Goal: Check status: Check status

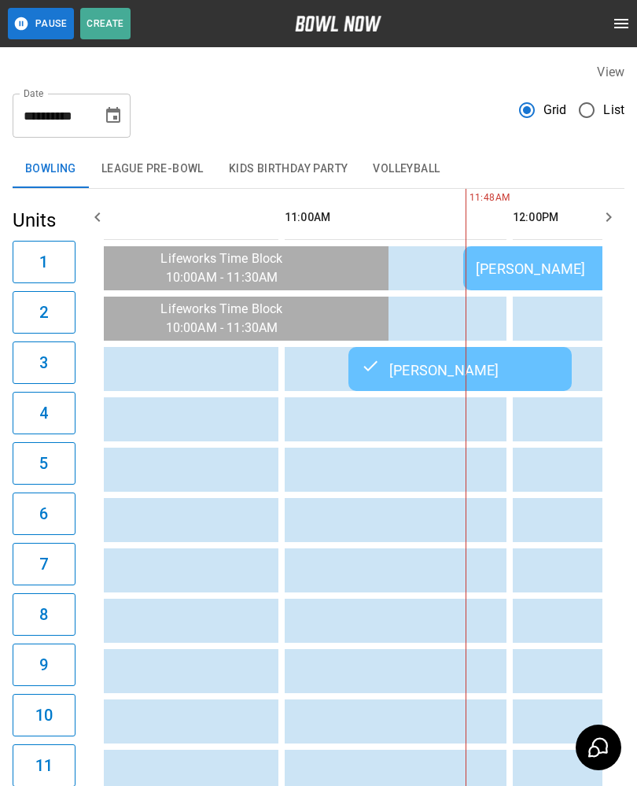
scroll to position [0, 275]
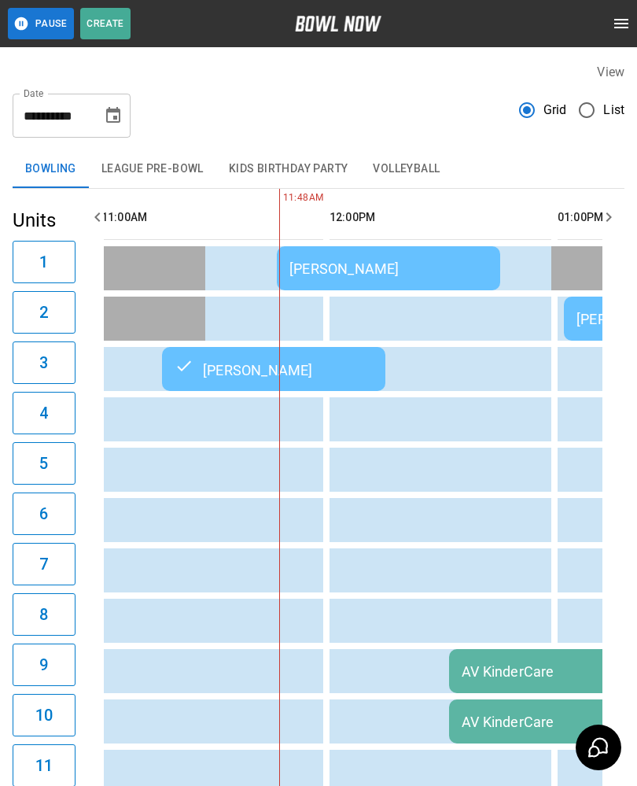
click at [345, 266] on div "[PERSON_NAME]" at bounding box center [389, 268] width 198 height 17
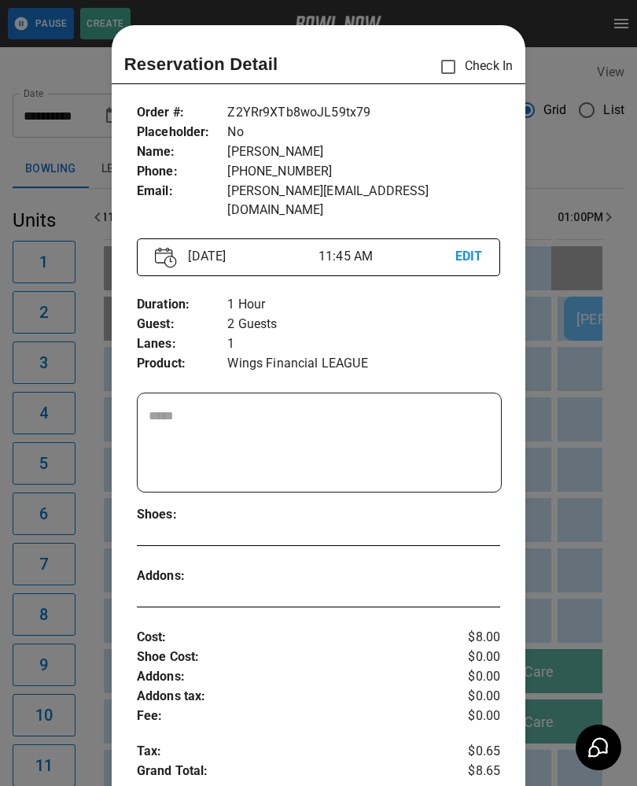
scroll to position [25, 0]
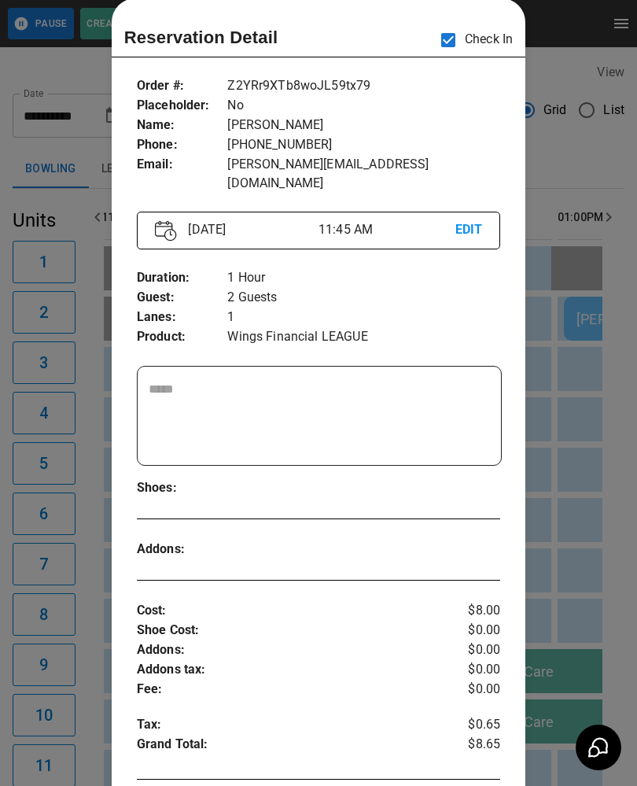
click at [80, 459] on div at bounding box center [318, 393] width 637 height 786
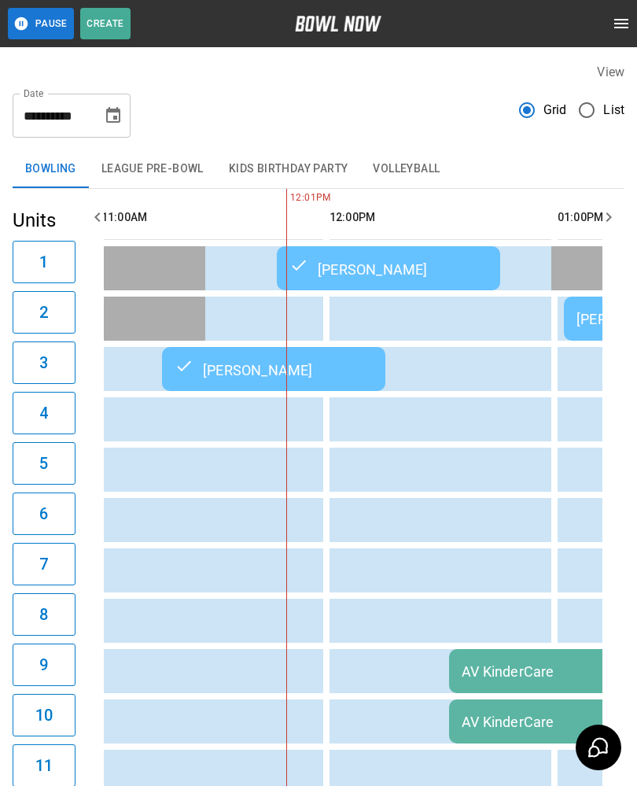
click at [486, 665] on div "AV KinderCare" at bounding box center [618, 671] width 313 height 17
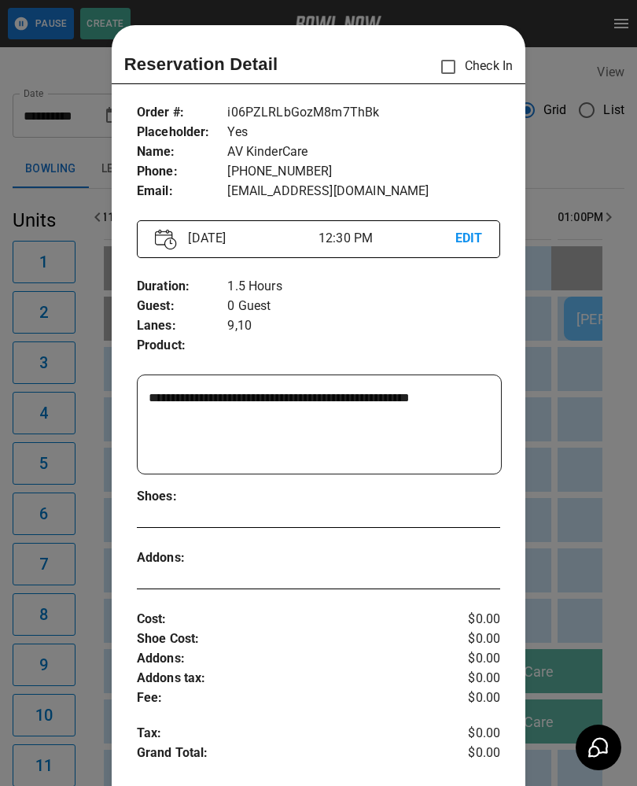
scroll to position [0, 0]
click at [626, 596] on div at bounding box center [318, 393] width 637 height 786
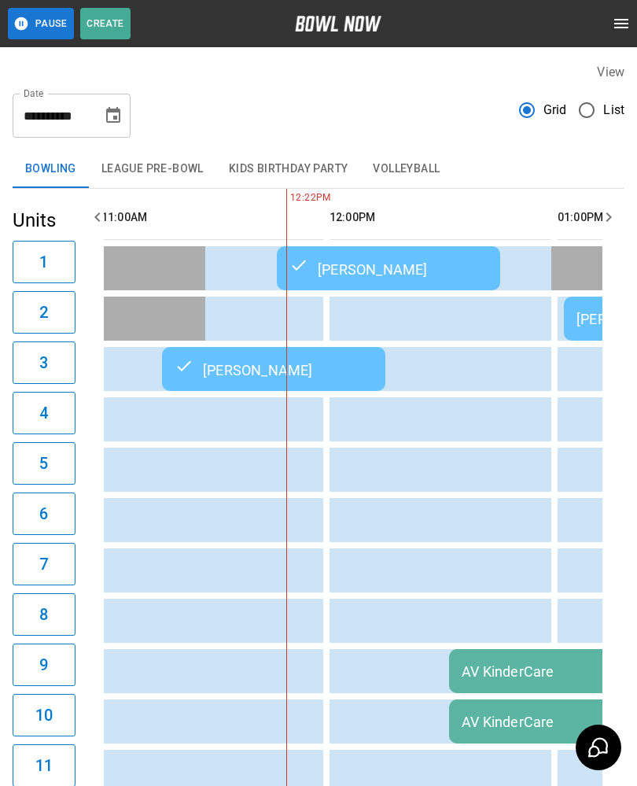
click at [523, 689] on td "AV KinderCare" at bounding box center [618, 671] width 338 height 44
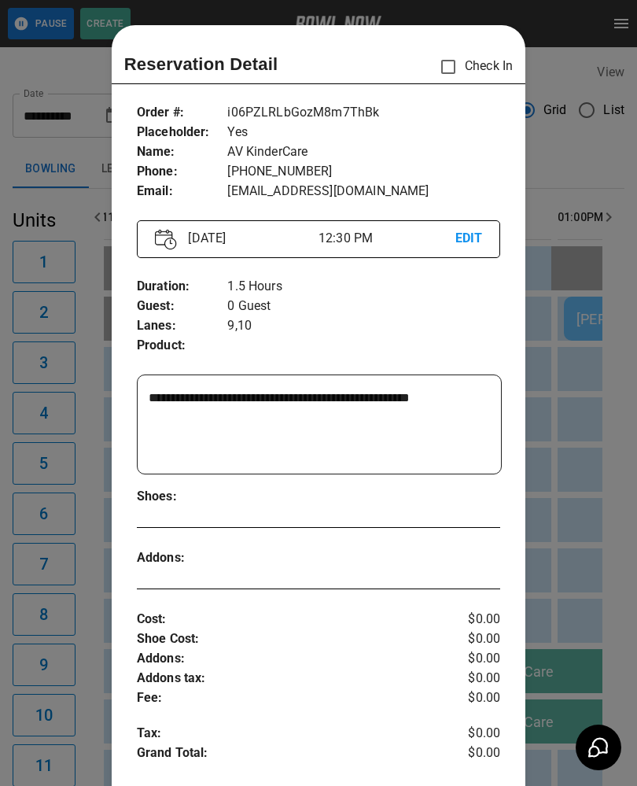
scroll to position [25, 0]
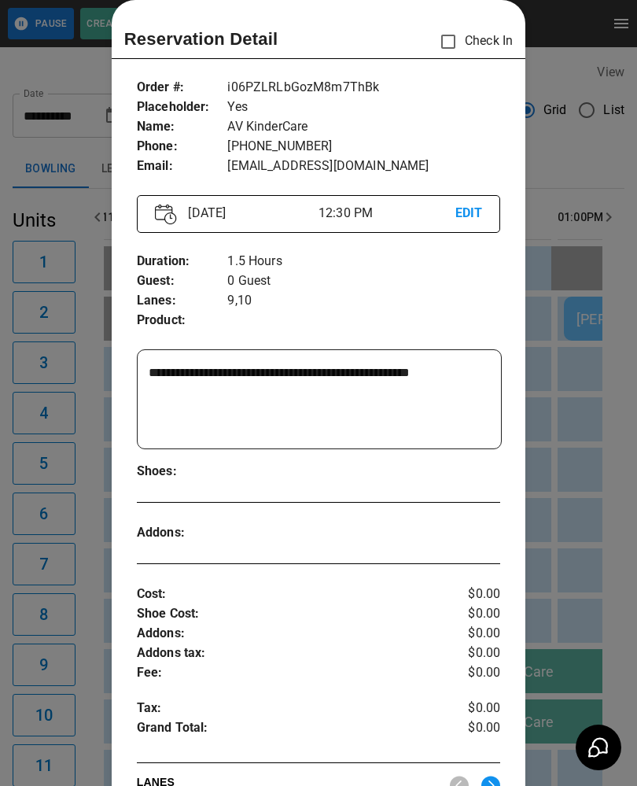
click at [49, 358] on div at bounding box center [318, 393] width 637 height 786
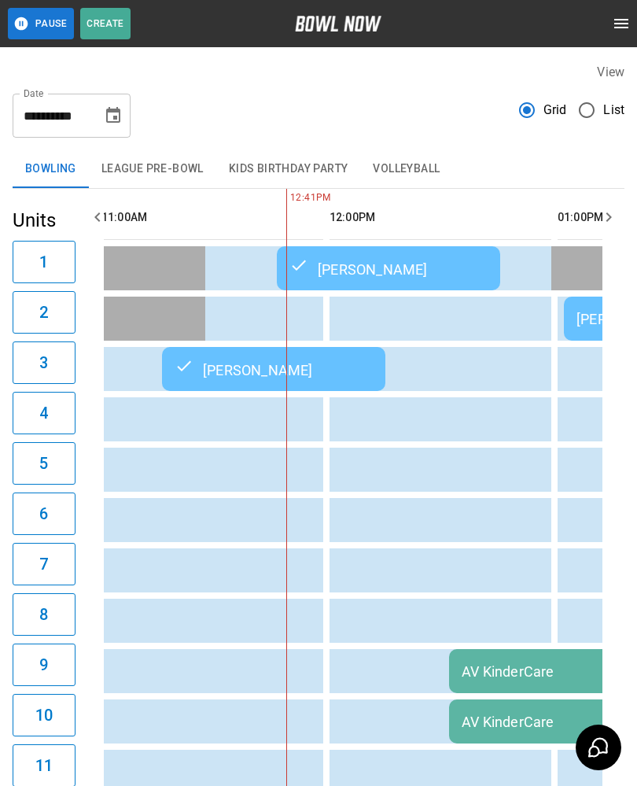
click at [474, 670] on div "AV KinderCare" at bounding box center [618, 671] width 313 height 17
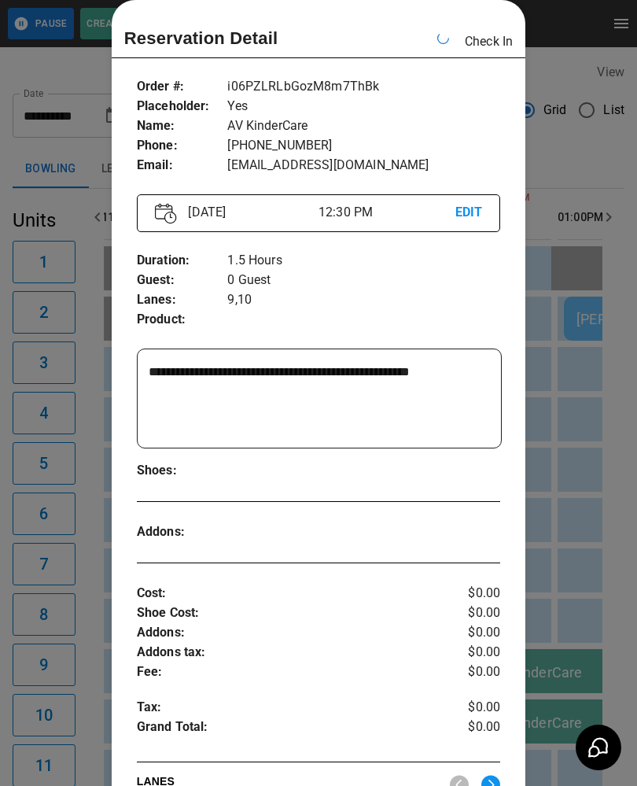
scroll to position [0, 685]
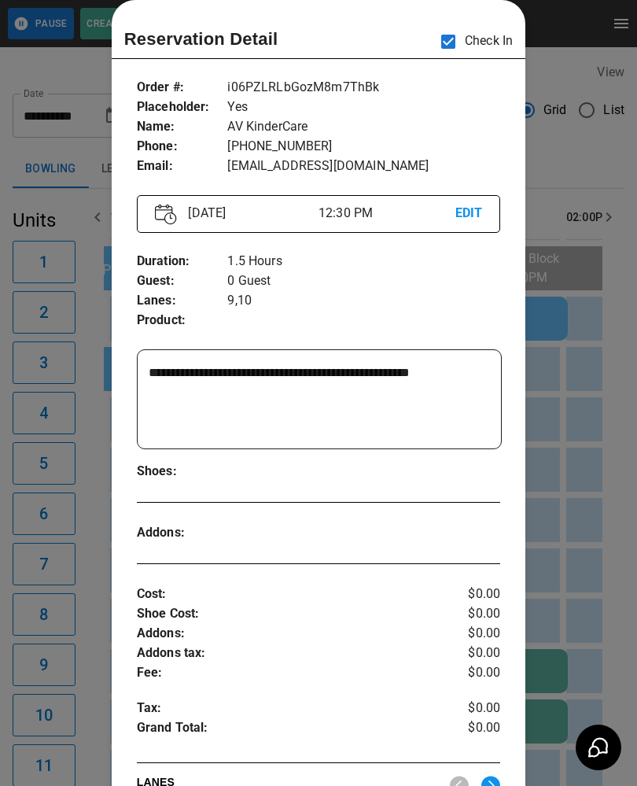
click at [94, 566] on div at bounding box center [318, 393] width 637 height 786
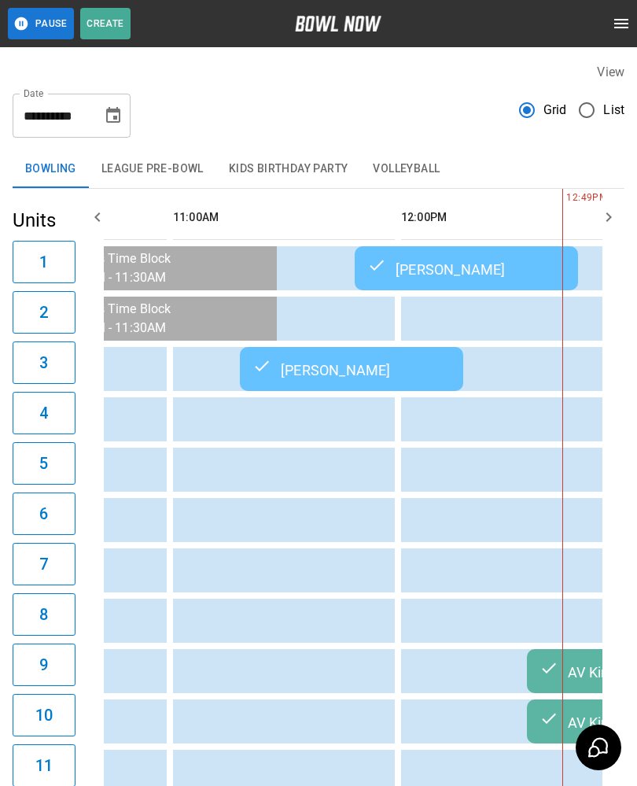
scroll to position [0, 386]
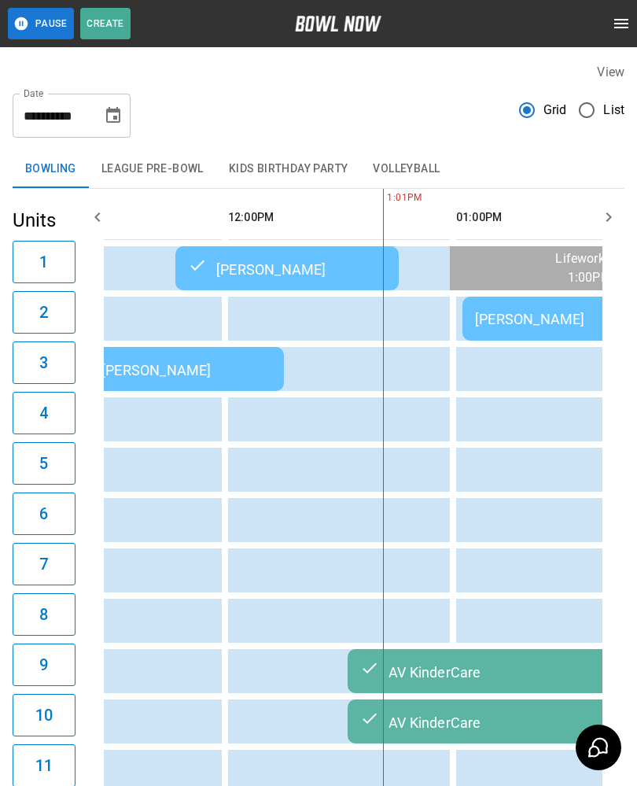
click at [488, 314] on div "[PERSON_NAME]" at bounding box center [574, 319] width 198 height 17
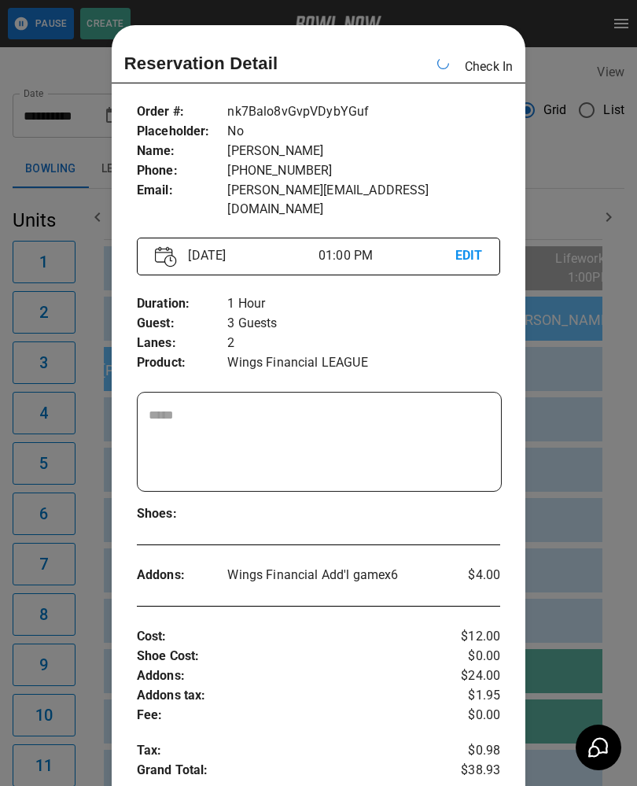
scroll to position [0, 913]
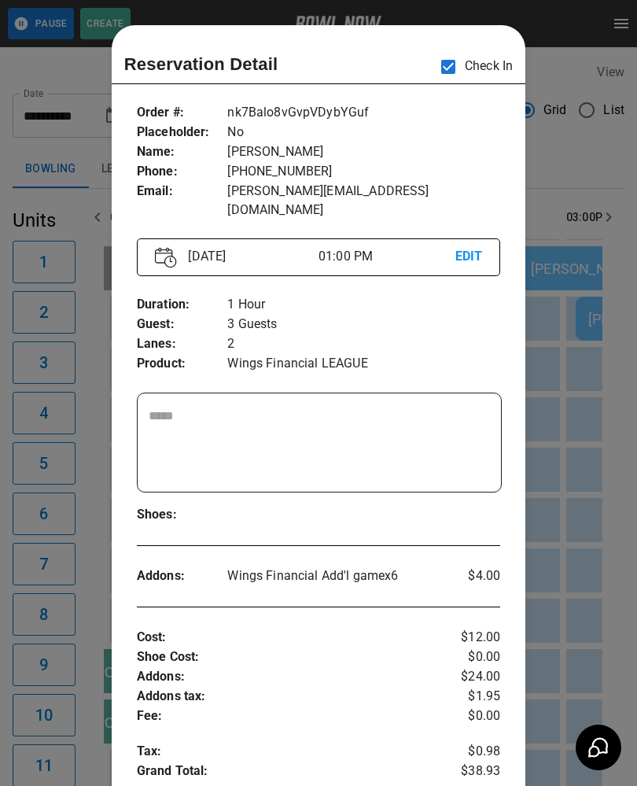
click at [76, 351] on div at bounding box center [318, 393] width 637 height 786
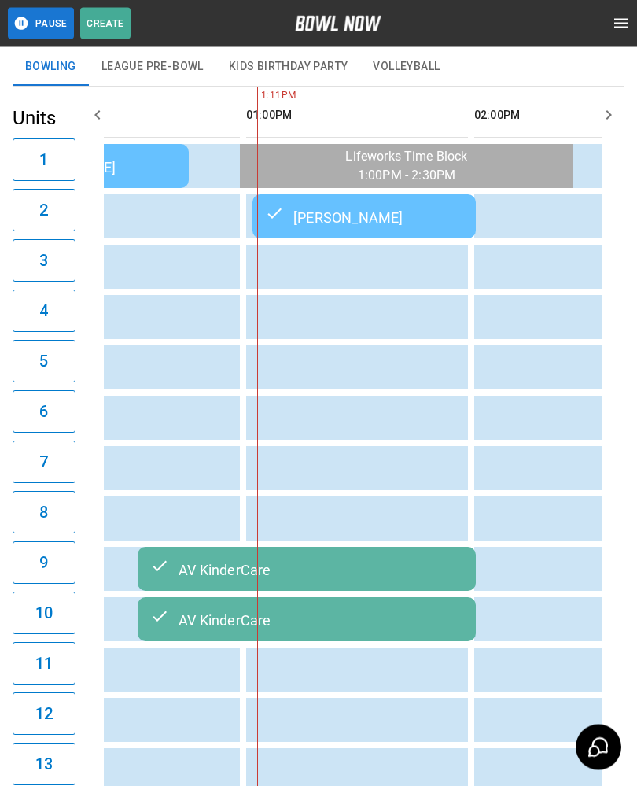
scroll to position [0, 0]
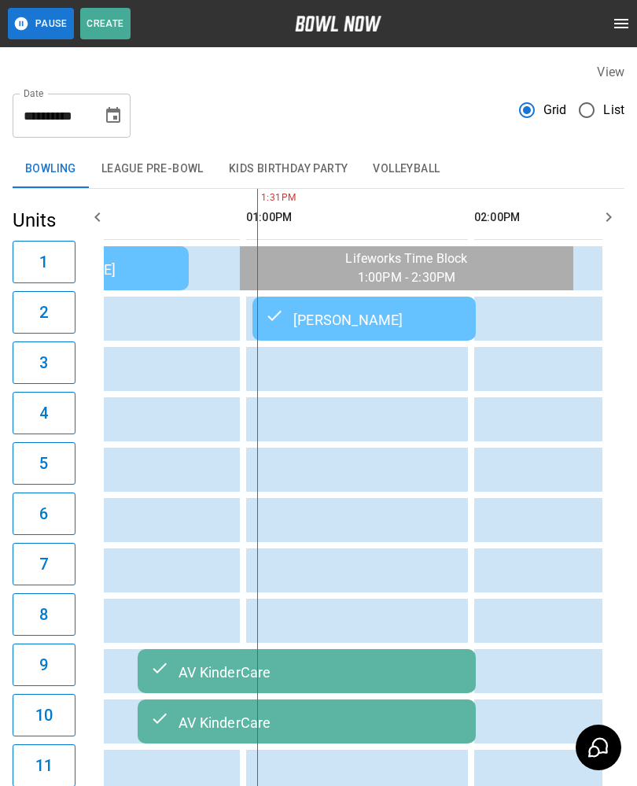
click at [118, 110] on icon "Choose date, selected date is Aug 26, 2025" at bounding box center [113, 115] width 14 height 16
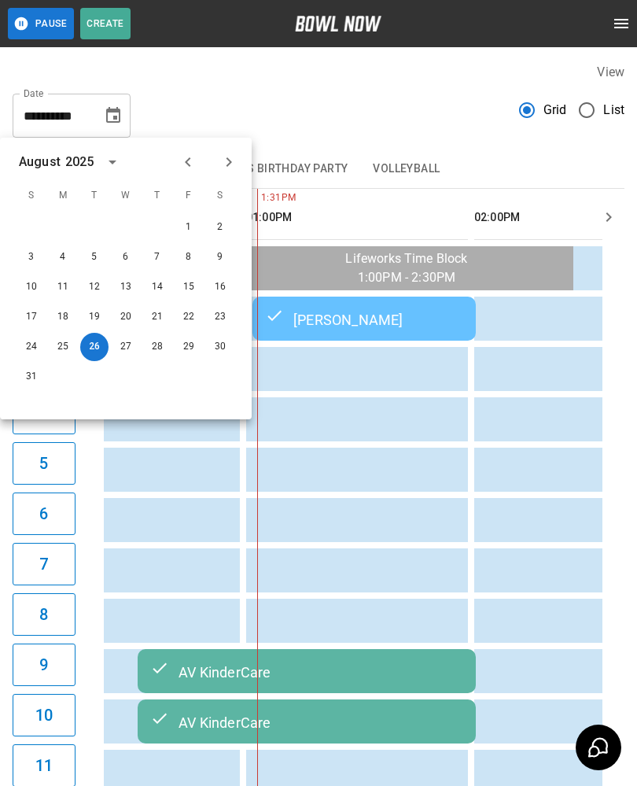
click at [226, 161] on icon "Next month" at bounding box center [229, 162] width 19 height 19
click at [58, 223] on button "1" at bounding box center [63, 227] width 28 height 28
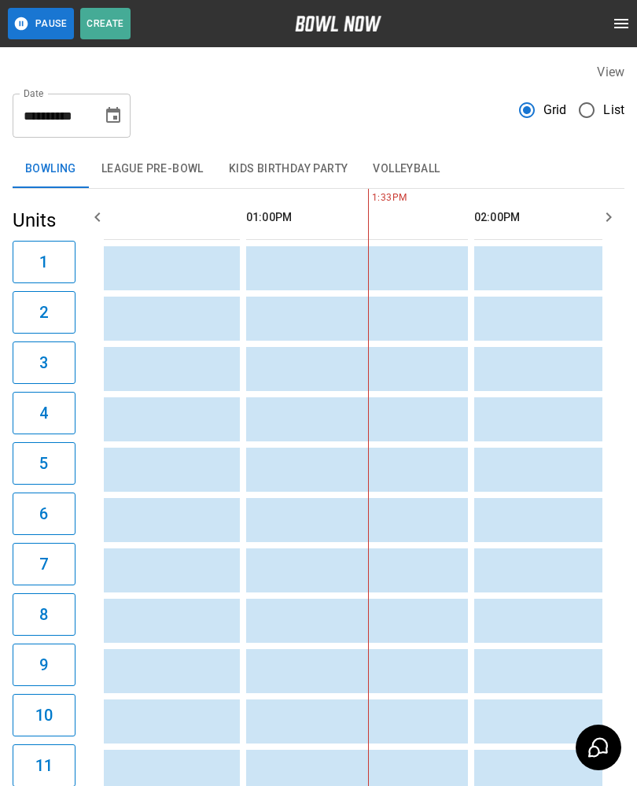
type input "**********"
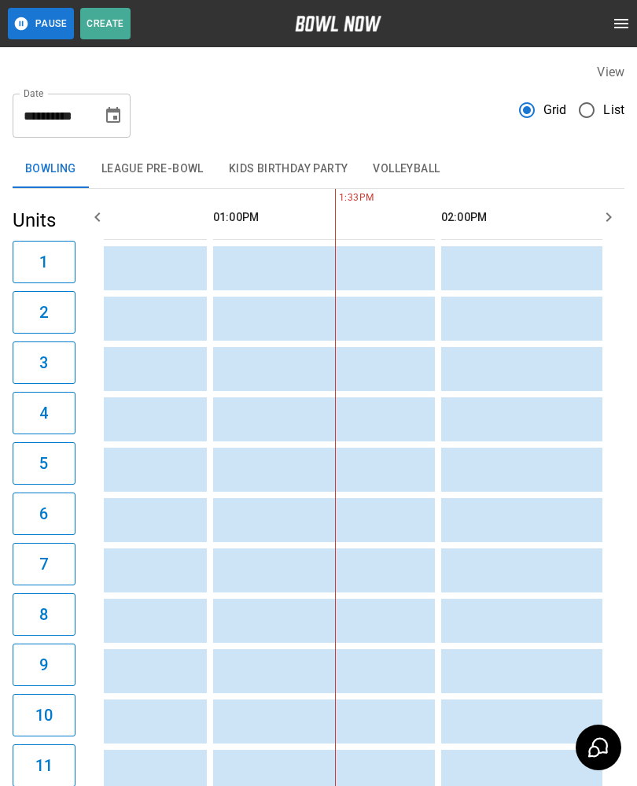
scroll to position [0, 858]
